Goal: Task Accomplishment & Management: Use online tool/utility

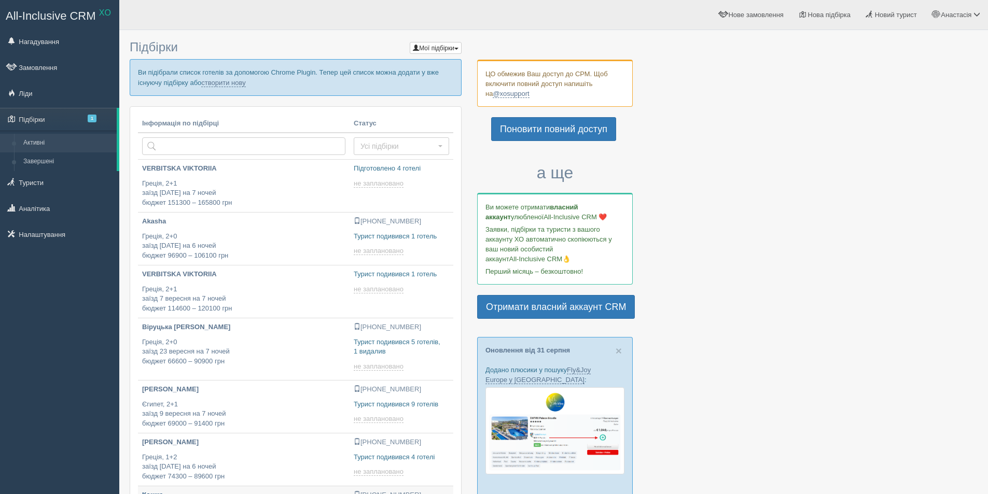
type input "[DATE] 14:55"
type input "[DATE] 16:50"
type input "[DATE] 12:05"
type input "[DATE] 13:05"
click at [224, 82] on link "створити нову" at bounding box center [223, 83] width 44 height 8
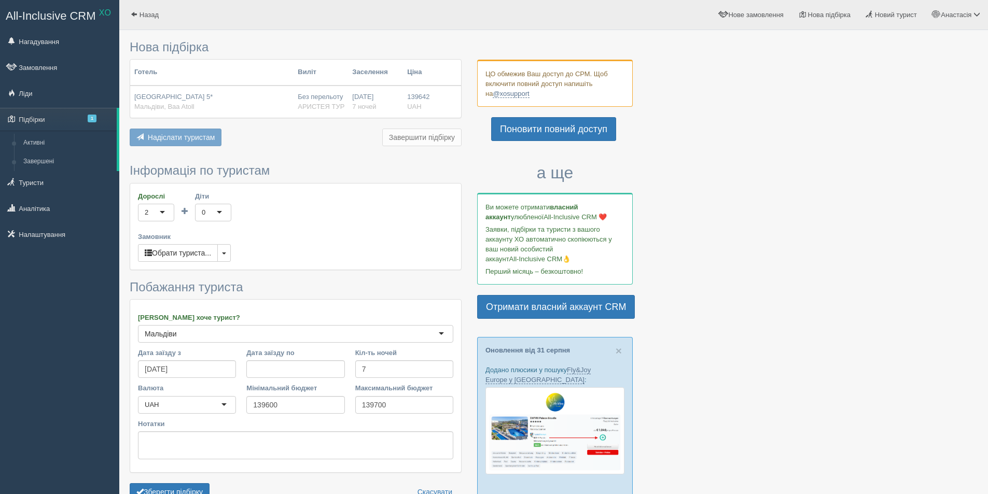
click at [196, 97] on span "DHIGUFARU ISLAND RESORT 5*" at bounding box center [173, 97] width 78 height 8
